Goal: Information Seeking & Learning: Learn about a topic

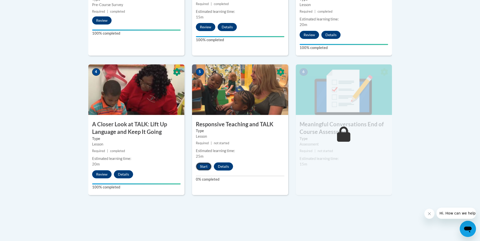
click at [201, 169] on button "Start" at bounding box center [204, 167] width 16 height 8
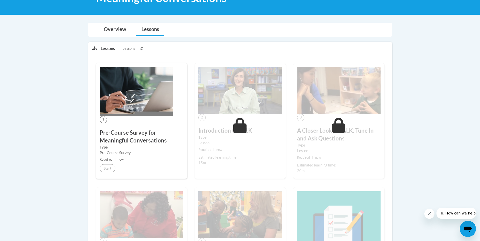
scroll to position [40, 0]
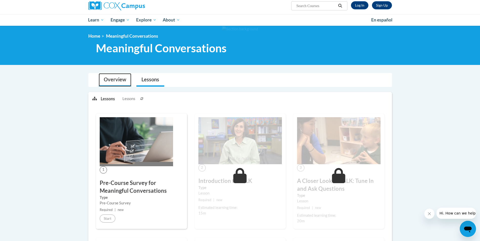
click at [108, 82] on link "Overview" at bounding box center [115, 79] width 33 height 13
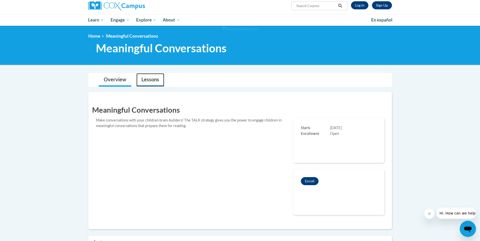
click at [138, 83] on link "Lessons" at bounding box center [150, 79] width 28 height 13
click at [145, 83] on link "Lessons" at bounding box center [150, 79] width 28 height 13
click at [121, 82] on link "Overview" at bounding box center [115, 79] width 33 height 13
click at [149, 84] on link "Lessons" at bounding box center [150, 79] width 28 height 13
click at [323, 145] on div "Key Dates Starts 03/09/2025 Enrollment Open" at bounding box center [338, 141] width 91 height 46
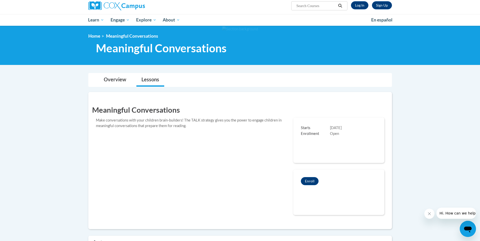
click at [326, 130] on span "Starts" at bounding box center [315, 128] width 29 height 6
click at [116, 82] on link "Overview" at bounding box center [115, 79] width 33 height 13
click at [149, 85] on link "Lessons" at bounding box center [150, 79] width 28 height 13
click at [305, 143] on div "Starts 03/09/2025 Enrollment Open" at bounding box center [338, 131] width 91 height 27
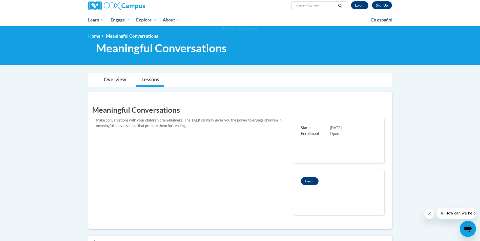
click at [313, 135] on span "Enrollment" at bounding box center [315, 134] width 29 height 6
click at [312, 132] on span "Enrollment" at bounding box center [315, 134] width 29 height 6
click at [353, 133] on div "Enrollment Open" at bounding box center [339, 134] width 76 height 6
click at [312, 179] on button "Enroll" at bounding box center [310, 181] width 18 height 8
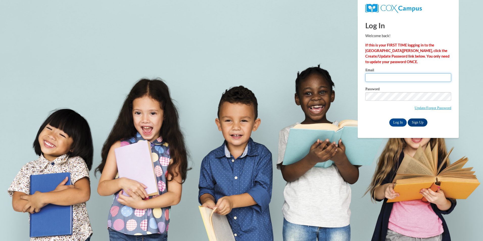
click at [379, 78] on input "Email" at bounding box center [409, 77] width 86 height 9
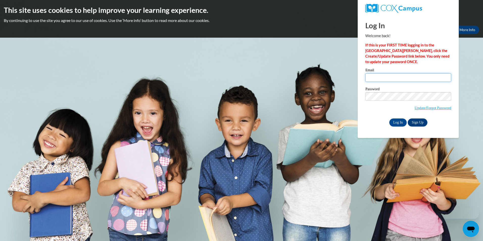
type input "whitneyhudson1994@yahoo.com"
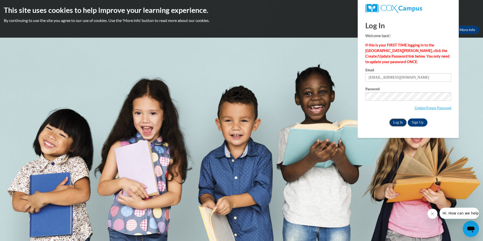
click at [401, 121] on input "Log In" at bounding box center [399, 123] width 18 height 8
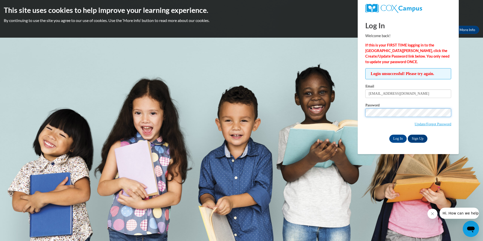
click at [390, 135] on input "Log In" at bounding box center [399, 139] width 18 height 8
click at [406, 136] on input "Log In" at bounding box center [399, 139] width 18 height 8
click at [398, 137] on input "Log In" at bounding box center [399, 139] width 18 height 8
click at [401, 138] on input "Log In" at bounding box center [399, 139] width 18 height 8
click at [396, 136] on input "Log In" at bounding box center [399, 139] width 18 height 8
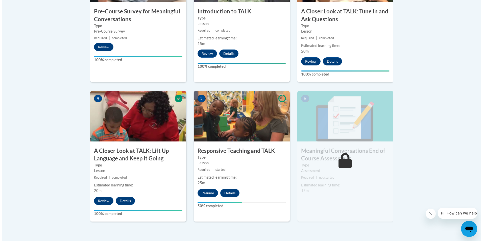
scroll to position [272, 0]
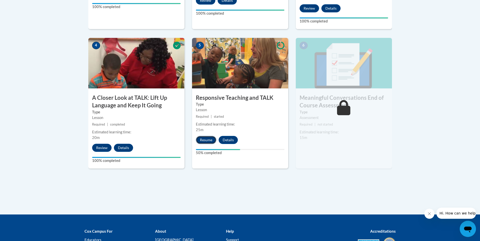
click at [209, 140] on button "Resume" at bounding box center [206, 140] width 20 height 8
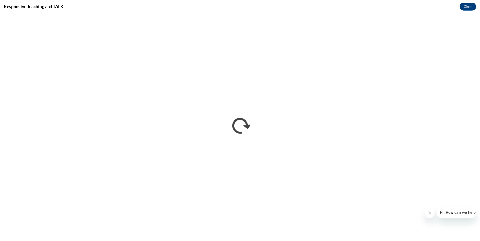
scroll to position [0, 0]
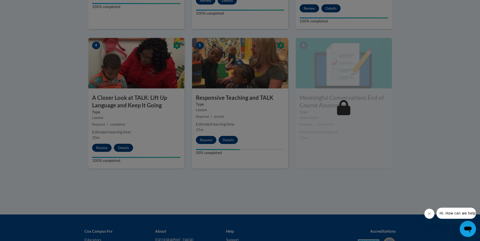
click at [206, 130] on div at bounding box center [240, 120] width 480 height 241
click at [206, 142] on div at bounding box center [240, 120] width 480 height 241
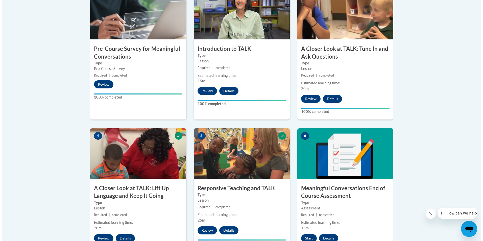
scroll to position [221, 0]
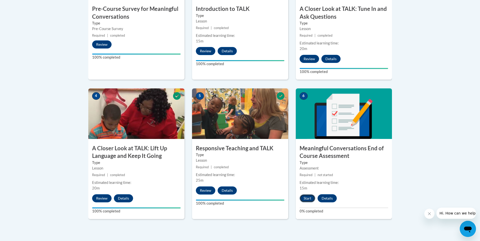
click at [304, 194] on button "Start" at bounding box center [307, 198] width 16 height 8
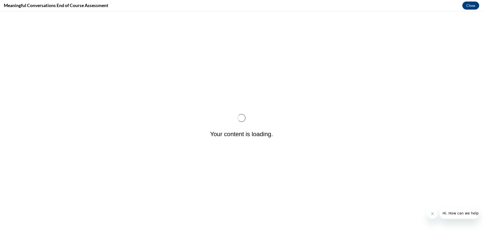
scroll to position [0, 0]
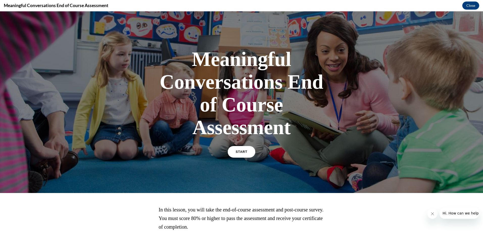
click at [238, 152] on span "START" at bounding box center [242, 152] width 12 height 4
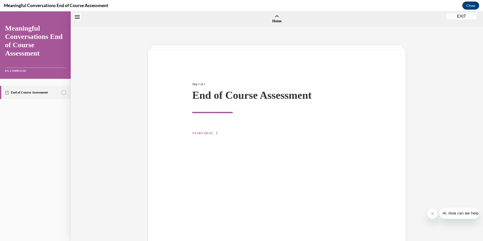
scroll to position [16, 0]
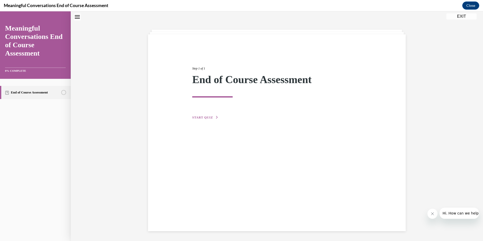
click at [206, 117] on span "START QUIZ" at bounding box center [202, 118] width 21 height 4
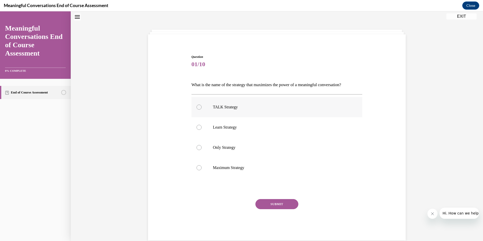
click at [224, 110] on label "TALK Strategy" at bounding box center [277, 107] width 171 height 20
click at [202, 110] on input "TALK Strategy" at bounding box center [199, 107] width 5 height 5
radio input "true"
click at [285, 205] on button "SUBMIT" at bounding box center [277, 204] width 43 height 10
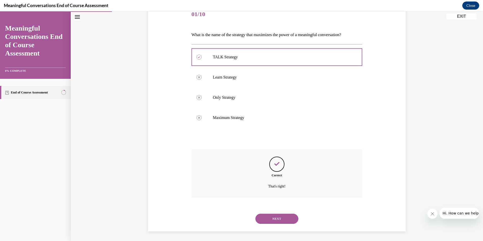
scroll to position [66, 0]
click at [277, 223] on div "NEXT" at bounding box center [277, 218] width 171 height 20
click at [285, 219] on button "NEXT" at bounding box center [277, 218] width 43 height 10
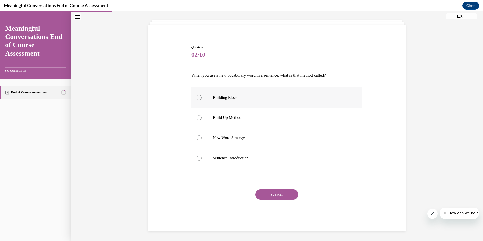
click at [228, 100] on label "Building Blocks" at bounding box center [277, 97] width 171 height 20
click at [202, 100] on input "Building Blocks" at bounding box center [199, 97] width 5 height 5
radio input "true"
click at [292, 194] on button "SUBMIT" at bounding box center [277, 195] width 43 height 10
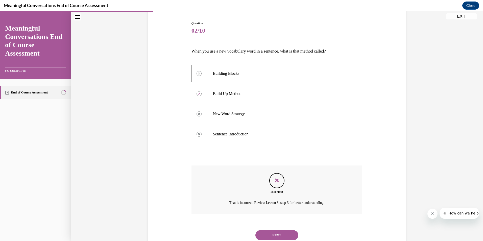
scroll to position [66, 0]
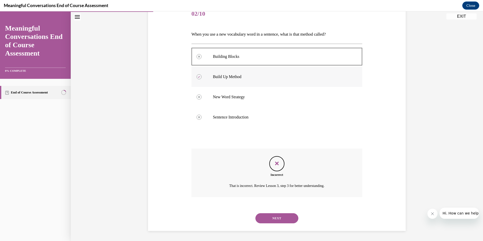
click at [243, 82] on label "Build Up Method" at bounding box center [277, 77] width 171 height 20
click at [263, 138] on div at bounding box center [277, 138] width 171 height 6
click at [273, 164] on icon "Feedback" at bounding box center [277, 164] width 8 height 8
click at [279, 172] on div "Incorrect That is incorrect. Review Lesson 3, step 3 for better understanding." at bounding box center [277, 173] width 171 height 49
click at [232, 78] on p "Build Up Method" at bounding box center [281, 76] width 137 height 5
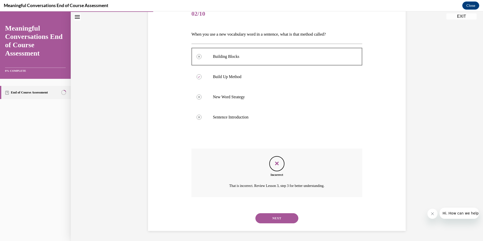
click at [283, 218] on button "NEXT" at bounding box center [277, 218] width 43 height 10
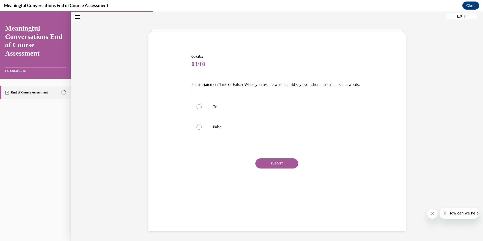
drag, startPoint x: 199, startPoint y: 147, endPoint x: 210, endPoint y: 140, distance: 12.3
click at [200, 140] on div "True False" at bounding box center [277, 117] width 171 height 46
drag, startPoint x: 210, startPoint y: 140, endPoint x: 244, endPoint y: 154, distance: 36.2
click at [211, 137] on label "False" at bounding box center [277, 127] width 171 height 20
click at [202, 130] on input "False" at bounding box center [199, 127] width 5 height 5
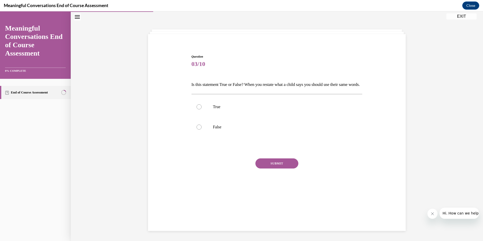
radio input "true"
click at [278, 169] on button "SUBMIT" at bounding box center [277, 164] width 43 height 10
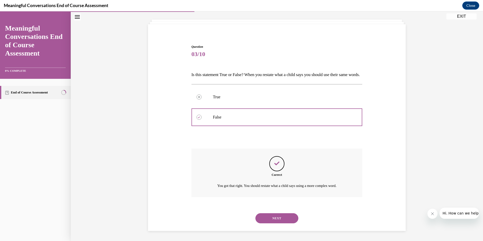
click at [285, 214] on button "NEXT" at bounding box center [277, 218] width 43 height 10
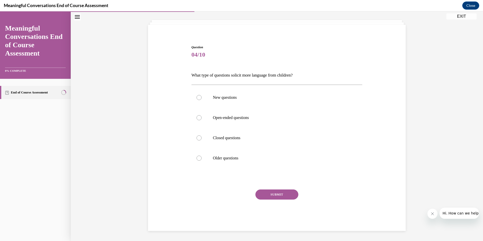
scroll to position [17, 0]
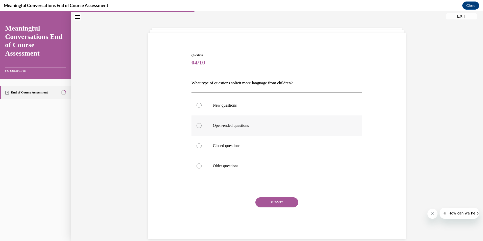
click at [225, 126] on p "Open-ended questions" at bounding box center [281, 125] width 137 height 5
click at [202, 126] on input "Open-ended questions" at bounding box center [199, 125] width 5 height 5
radio input "true"
click at [269, 197] on div "Question 04/10 What type of questions solicit more language from children? New …" at bounding box center [277, 146] width 171 height 186
click at [271, 202] on button "SUBMIT" at bounding box center [277, 202] width 43 height 10
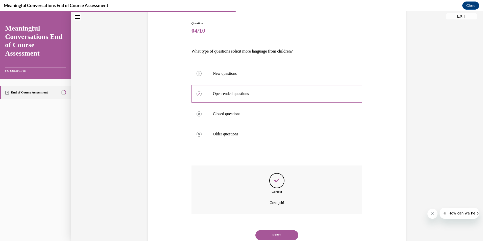
scroll to position [66, 0]
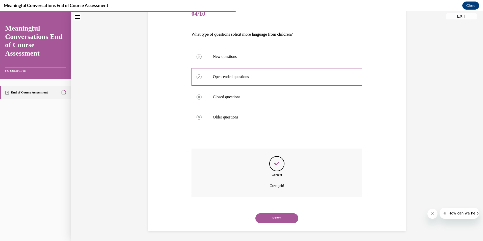
click at [291, 224] on div "NEXT" at bounding box center [277, 218] width 171 height 20
click at [287, 220] on button "NEXT" at bounding box center [277, 218] width 43 height 10
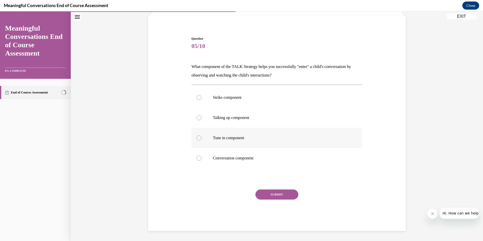
click at [249, 141] on label "Tune in component" at bounding box center [277, 138] width 171 height 20
click at [202, 141] on input "Tune in component" at bounding box center [199, 138] width 5 height 5
radio input "true"
click at [280, 196] on button "SUBMIT" at bounding box center [277, 195] width 43 height 10
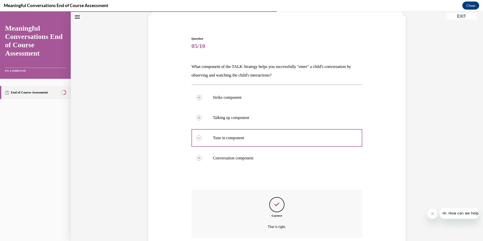
scroll to position [75, 0]
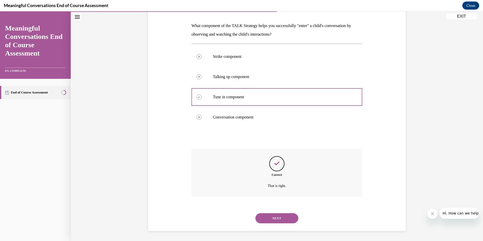
click at [283, 219] on button "NEXT" at bounding box center [277, 218] width 43 height 10
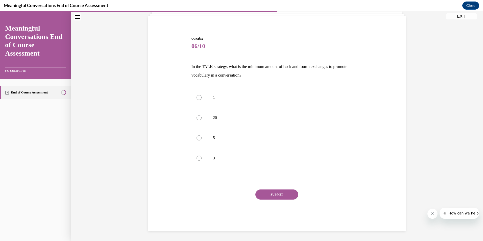
scroll to position [34, 0]
click at [227, 166] on label "3" at bounding box center [277, 158] width 171 height 20
click at [202, 161] on input "3" at bounding box center [199, 158] width 5 height 5
radio input "true"
drag, startPoint x: 247, startPoint y: 185, endPoint x: 257, endPoint y: 192, distance: 12.3
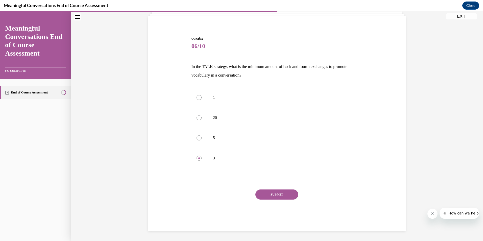
click at [248, 186] on div "Question 06/10 In the TALK strategy, what is the minimum amount of back and fou…" at bounding box center [277, 133] width 171 height 195
click at [257, 192] on button "SUBMIT" at bounding box center [277, 195] width 43 height 10
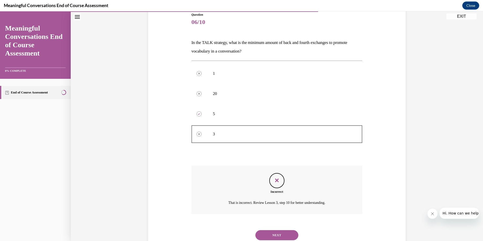
scroll to position [75, 0]
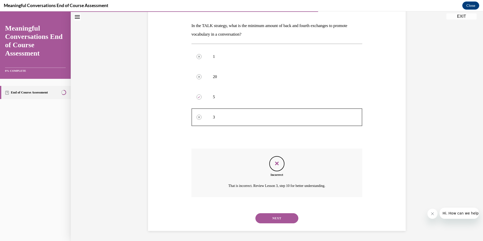
click at [267, 152] on div "Incorrect That is incorrect. Review Lesson 3, step 10 for better understanding." at bounding box center [277, 173] width 171 height 49
click at [286, 221] on button "NEXT" at bounding box center [277, 218] width 43 height 10
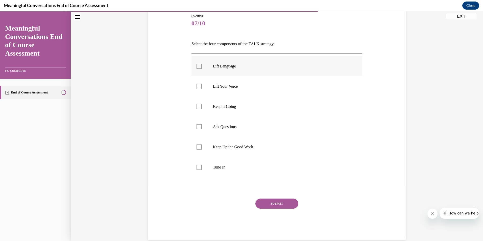
click at [222, 70] on label "Lift Language" at bounding box center [277, 66] width 171 height 20
click at [202, 69] on input "Lift Language" at bounding box center [199, 66] width 5 height 5
checkbox input "true"
click at [226, 113] on label "Keep It Going" at bounding box center [277, 107] width 171 height 20
click at [202, 109] on input "Keep It Going" at bounding box center [199, 106] width 5 height 5
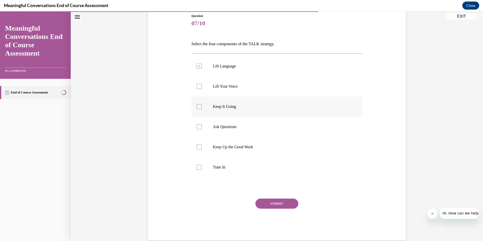
checkbox input "true"
click at [231, 130] on label "Ask Questions" at bounding box center [277, 127] width 171 height 20
click at [202, 129] on input "Ask Questions" at bounding box center [199, 126] width 5 height 5
checkbox input "true"
click at [236, 165] on p "Tune In" at bounding box center [281, 167] width 137 height 5
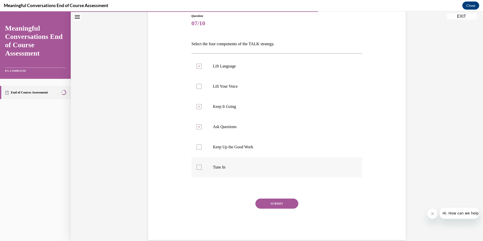
click at [202, 165] on input "Tune In" at bounding box center [199, 167] width 5 height 5
checkbox input "true"
click at [263, 205] on button "SUBMIT" at bounding box center [277, 204] width 43 height 10
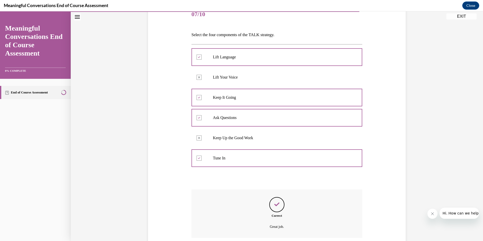
scroll to position [107, 0]
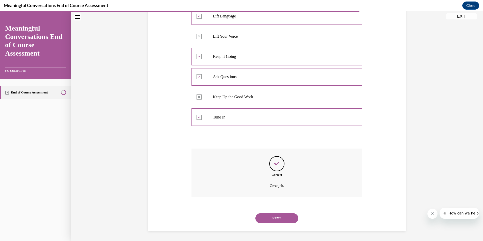
click at [287, 222] on button "NEXT" at bounding box center [277, 218] width 43 height 10
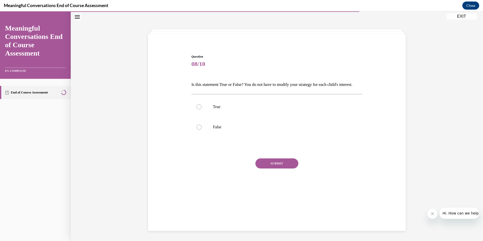
scroll to position [16, 0]
click at [252, 137] on label "False" at bounding box center [277, 127] width 171 height 20
click at [202, 130] on input "False" at bounding box center [199, 127] width 5 height 5
radio input "true"
click at [273, 166] on div "Question 08/10 Is this statement True or False? You do not have to modify your …" at bounding box center [277, 127] width 171 height 146
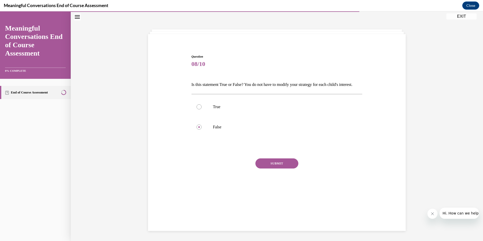
click at [275, 169] on button "SUBMIT" at bounding box center [277, 164] width 43 height 10
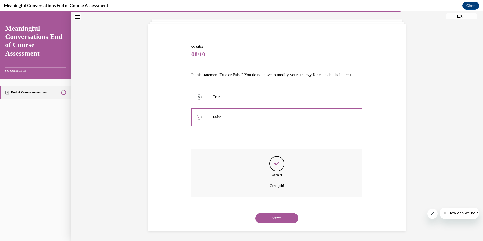
scroll to position [34, 0]
click at [291, 216] on button "NEXT" at bounding box center [277, 218] width 43 height 10
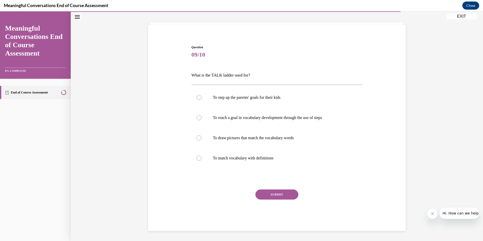
scroll to position [17, 0]
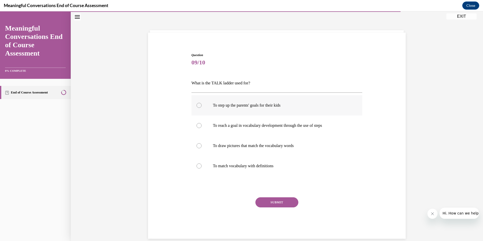
click at [237, 111] on label "To step up the parents' goals for their kids" at bounding box center [277, 105] width 171 height 20
click at [202, 108] on input "To step up the parents' goals for their kids" at bounding box center [199, 105] width 5 height 5
radio input "true"
drag, startPoint x: 270, startPoint y: 128, endPoint x: 272, endPoint y: 136, distance: 8.7
click at [270, 128] on p "To reach a goal in vocabulary development through the use of steps" at bounding box center [281, 125] width 137 height 5
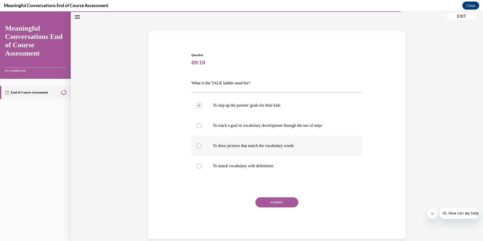
click at [202, 128] on input "To reach a goal in vocabulary development through the use of steps" at bounding box center [199, 125] width 5 height 5
radio input "true"
click at [277, 207] on button "SUBMIT" at bounding box center [277, 202] width 43 height 10
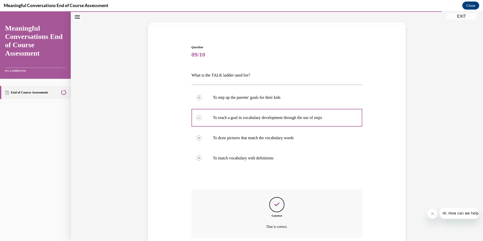
scroll to position [66, 0]
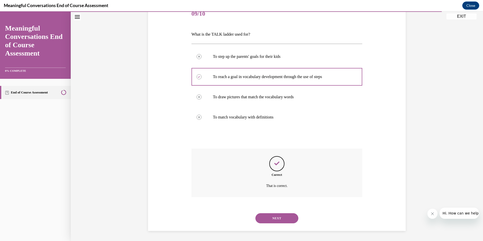
click at [279, 222] on button "NEXT" at bounding box center [277, 218] width 43 height 10
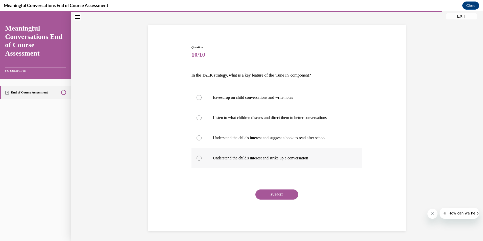
click at [252, 162] on label "Understand the child's interest and strike up a conversation" at bounding box center [277, 158] width 171 height 20
click at [202, 161] on input "Understand the child's interest and strike up a conversation" at bounding box center [199, 158] width 5 height 5
radio input "true"
click at [271, 194] on button "SUBMIT" at bounding box center [277, 195] width 43 height 10
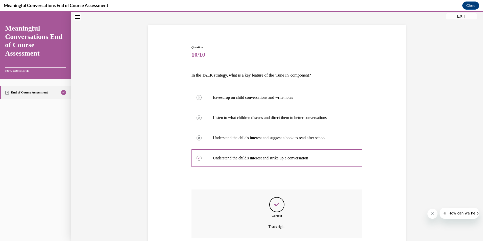
scroll to position [66, 0]
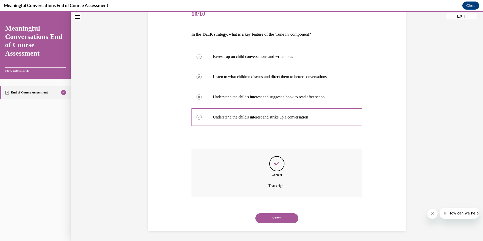
click at [288, 219] on button "NEXT" at bounding box center [277, 218] width 43 height 10
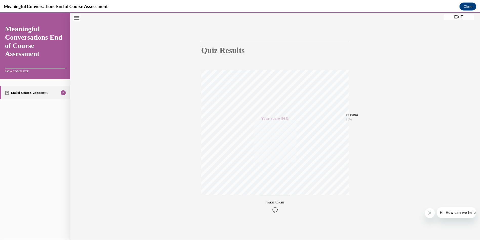
scroll to position [29, 0]
click at [463, 18] on button "EXIT" at bounding box center [462, 16] width 30 height 6
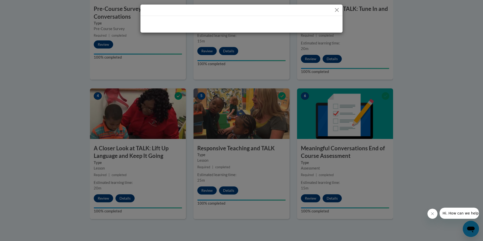
click at [337, 12] on button "Close" at bounding box center [337, 10] width 6 height 6
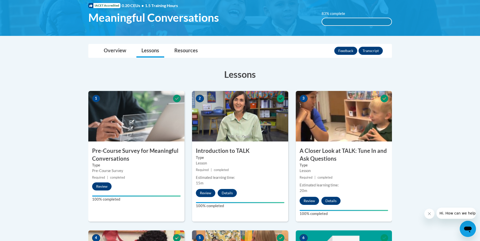
scroll to position [75, 0]
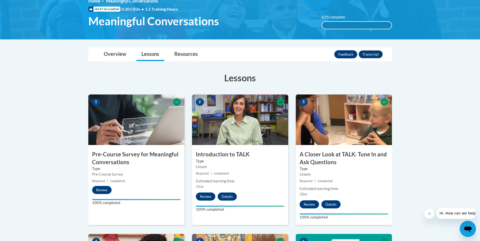
click at [372, 56] on button "Transcript" at bounding box center [370, 54] width 24 height 8
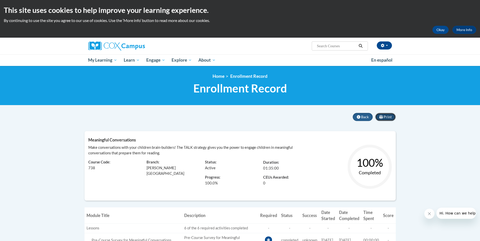
click at [380, 115] on icon at bounding box center [381, 117] width 4 height 4
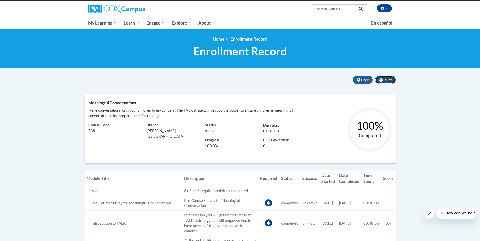
scroll to position [36, 0]
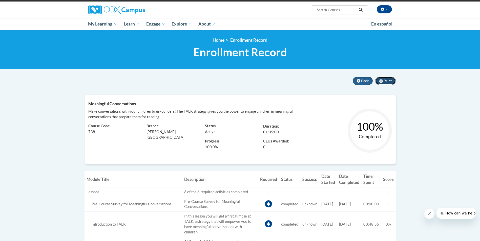
drag, startPoint x: 378, startPoint y: 82, endPoint x: 66, endPoint y: 212, distance: 337.8
click at [379, 82] on button "Print" at bounding box center [385, 81] width 20 height 8
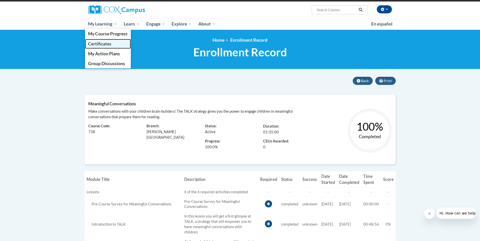
click at [107, 46] on span "Certificates" at bounding box center [99, 43] width 23 height 5
